Goal: Transaction & Acquisition: Purchase product/service

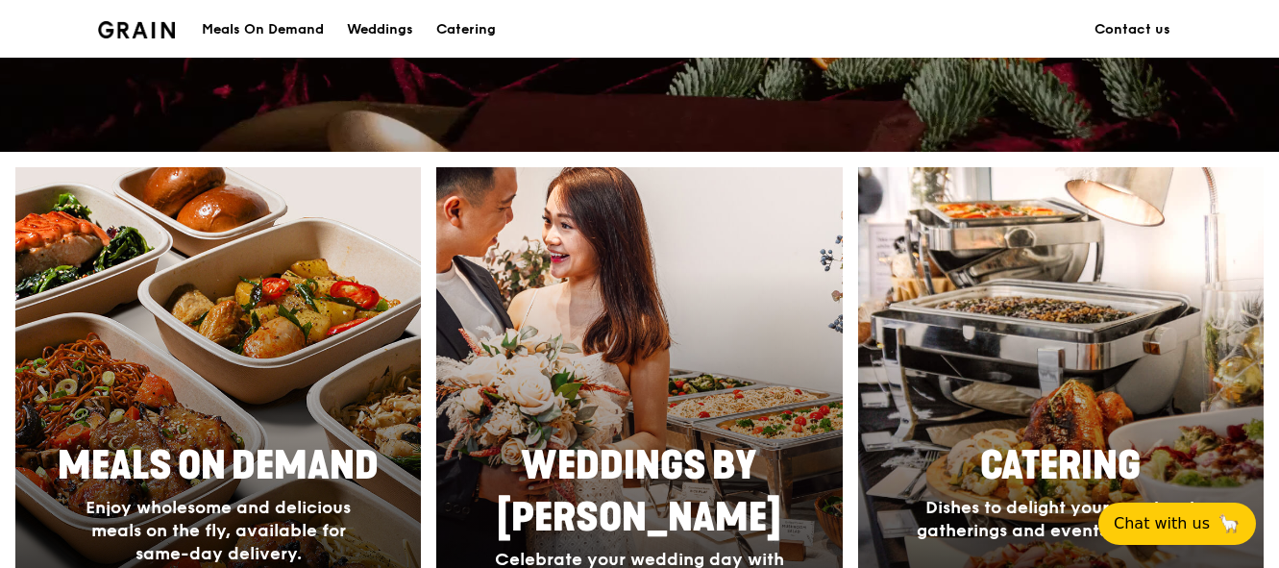
scroll to position [769, 0]
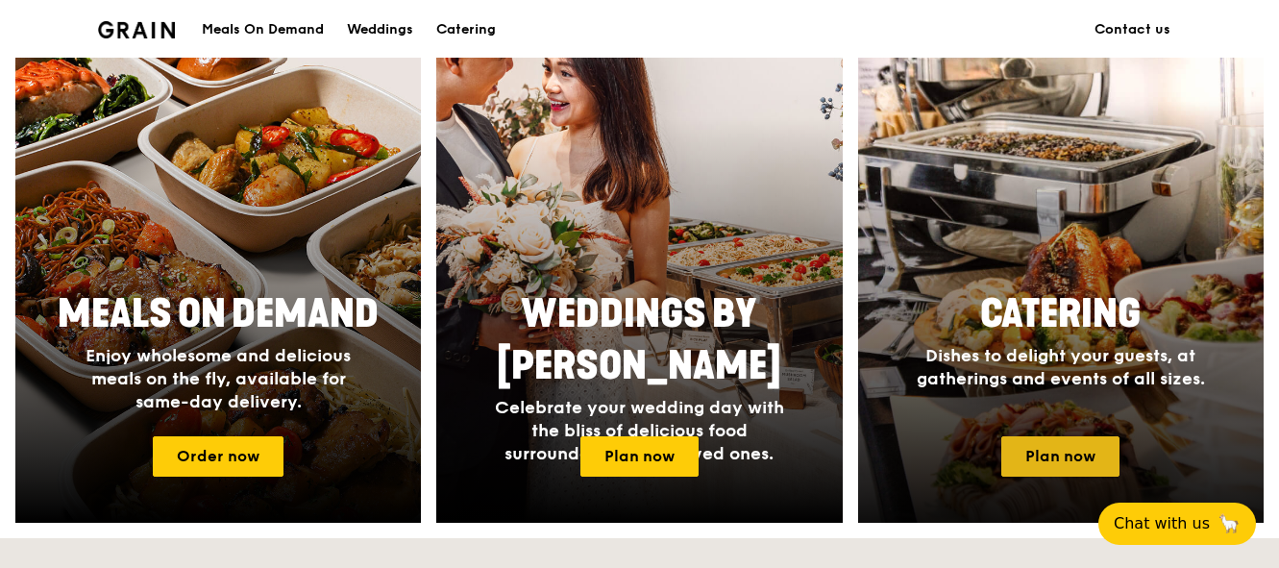
click at [1056, 444] on link "Plan now" at bounding box center [1060, 456] width 118 height 40
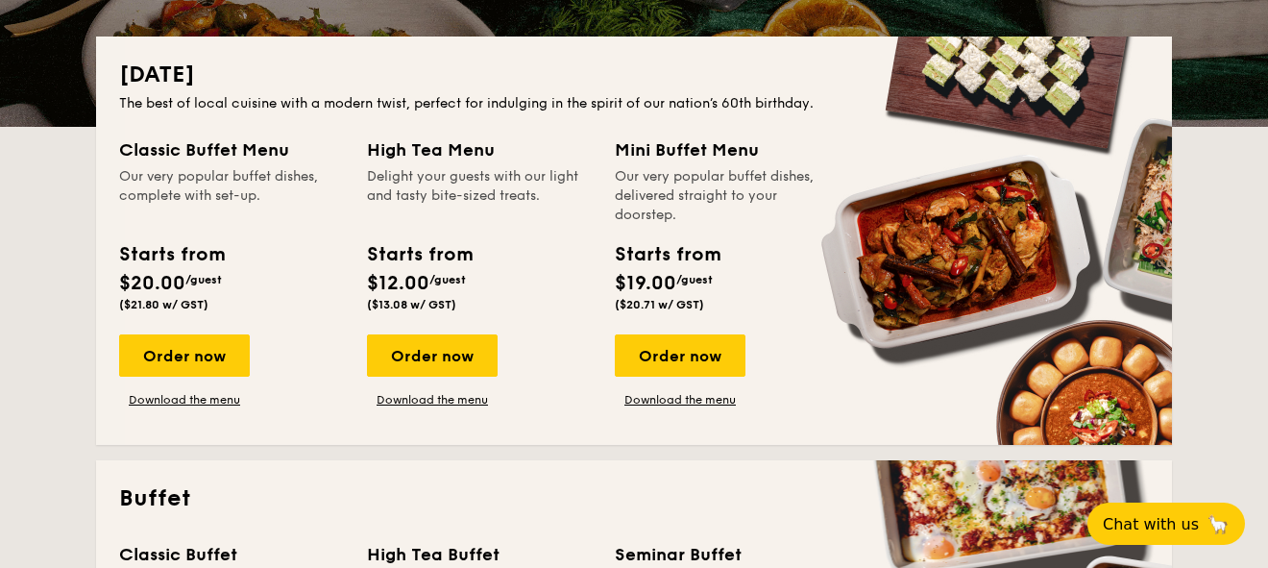
scroll to position [480, 0]
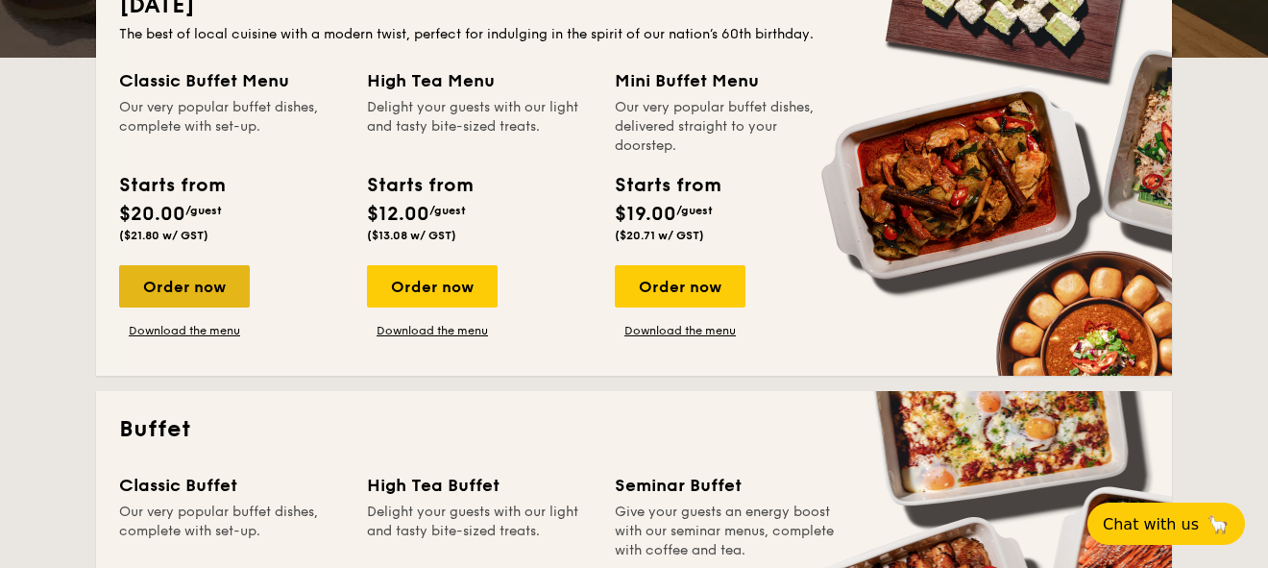
click at [227, 285] on div "Order now" at bounding box center [184, 286] width 131 height 42
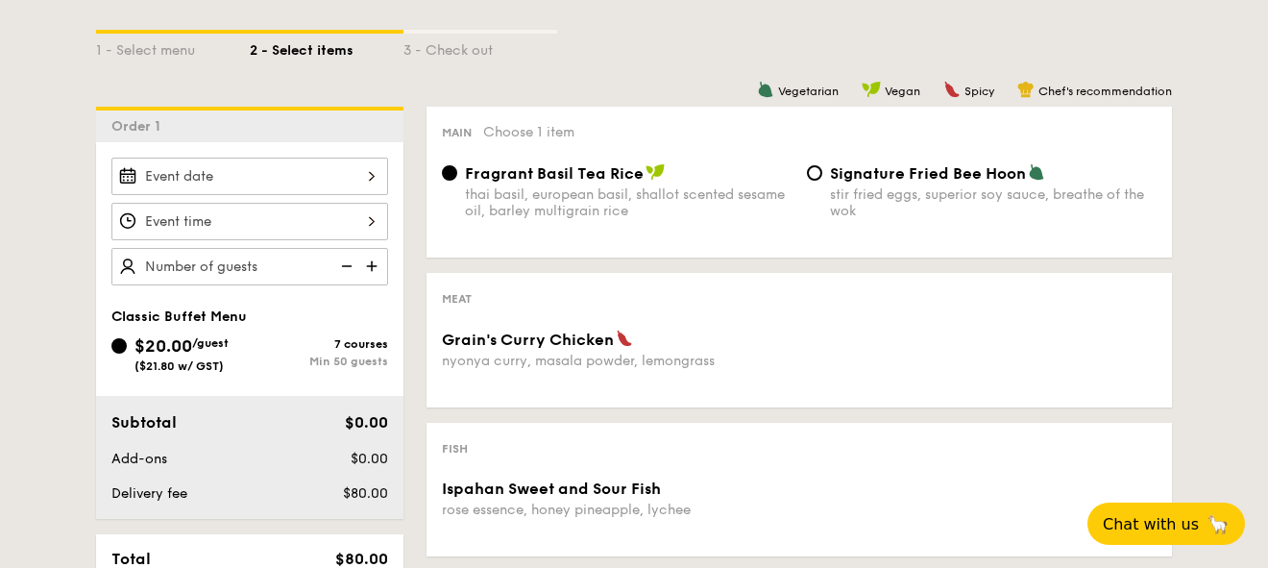
scroll to position [479, 0]
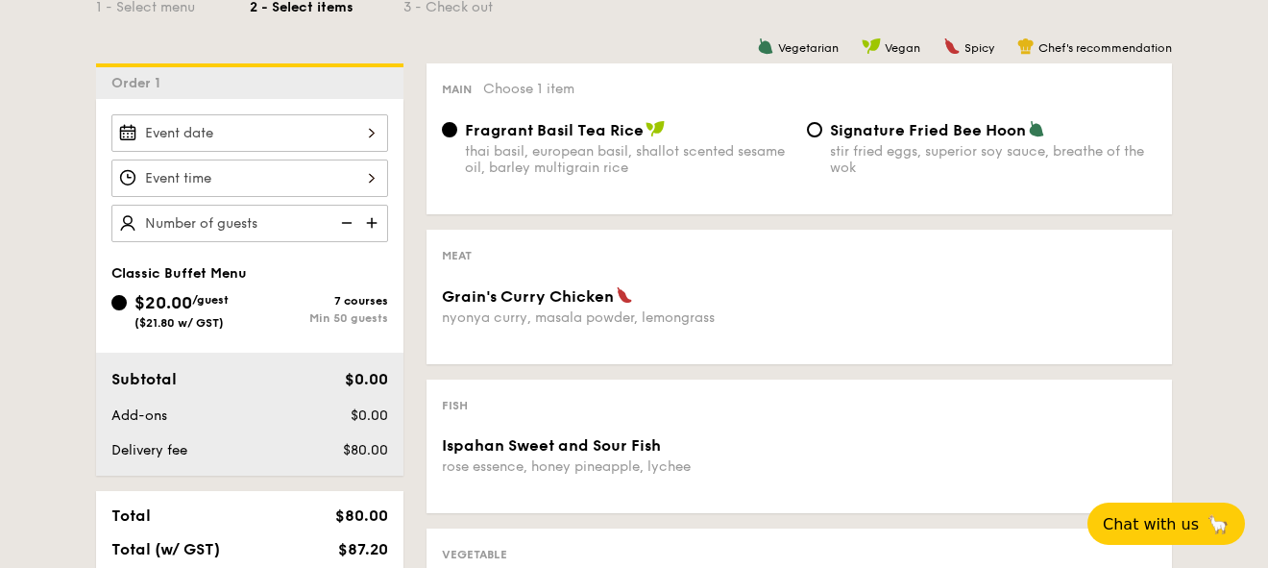
click at [261, 214] on input "text" at bounding box center [249, 223] width 277 height 37
type input "50 guests"
click at [48, 213] on div "1 - Select menu 2 - Select items 3 - Check out Order 1 50 guests Classic Buffet…" at bounding box center [634, 558] width 1268 height 1237
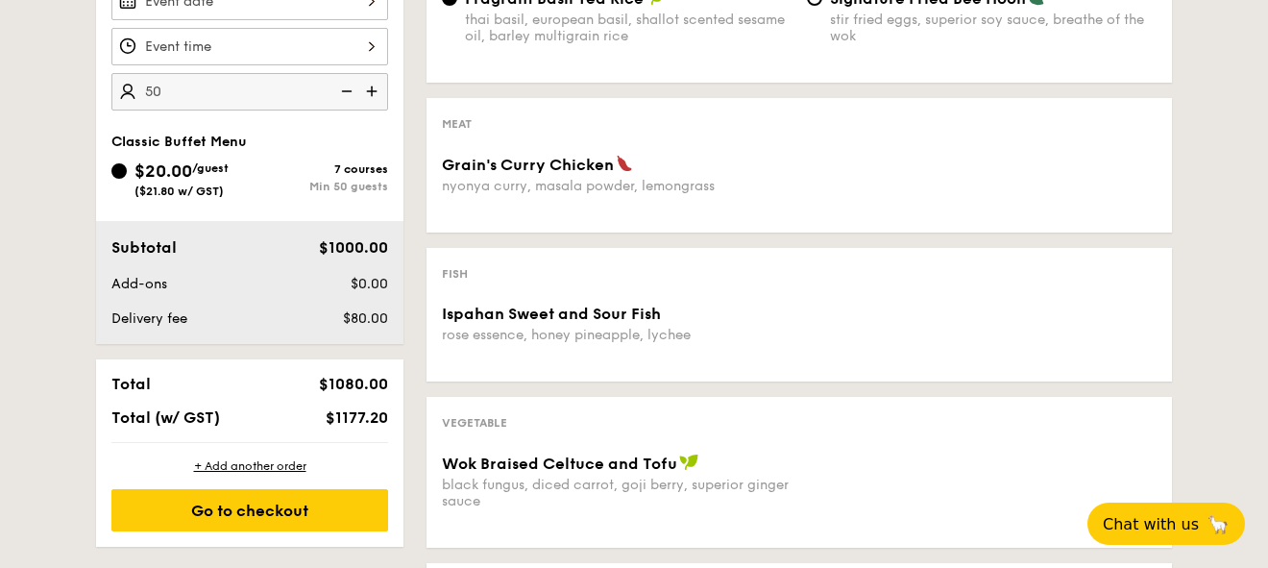
scroll to position [613, 0]
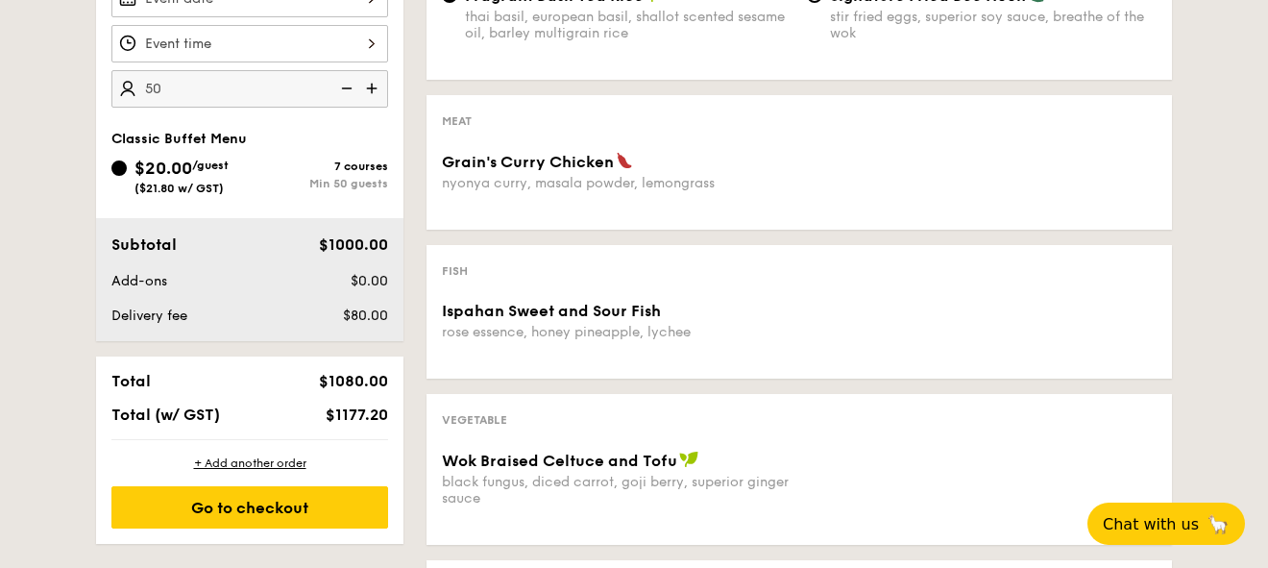
click at [1230, 282] on div "1 - Select menu 2 - Select items 3 - Check out Order 1 50 guests Classic Buffet…" at bounding box center [634, 424] width 1268 height 1237
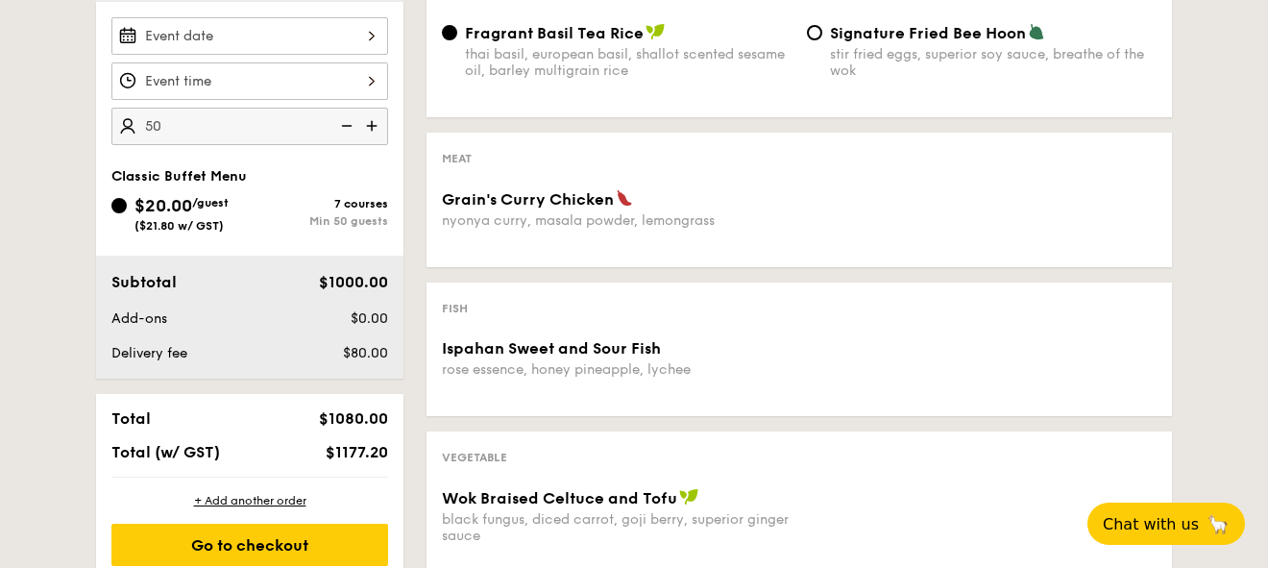
scroll to position [590, 0]
